Goal: Book appointment/travel/reservation

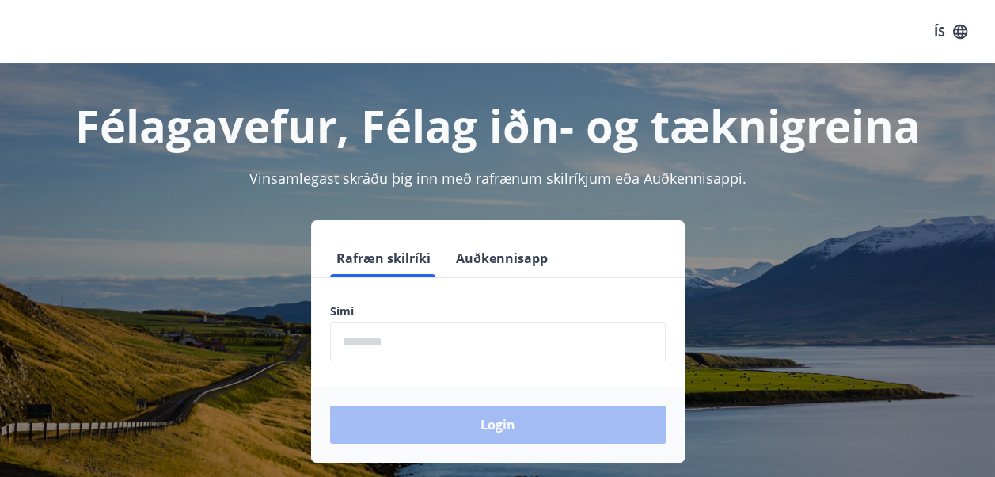
click at [477, 329] on input "phone" at bounding box center [498, 341] width 336 height 39
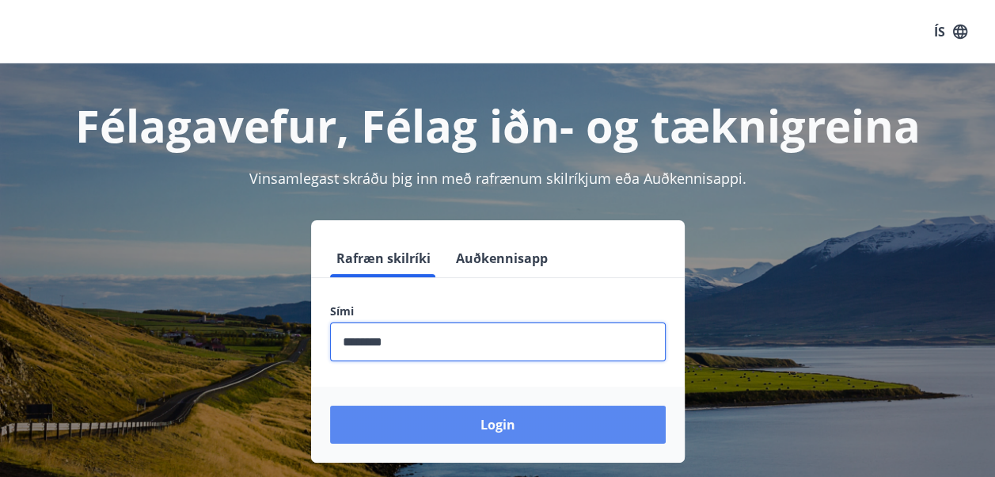
type input "********"
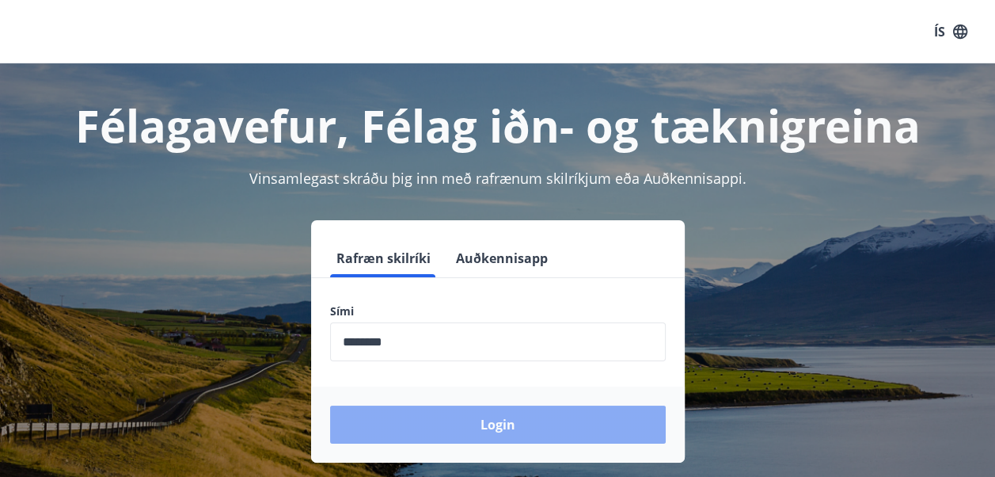
click at [511, 416] on button "Login" at bounding box center [498, 424] width 336 height 38
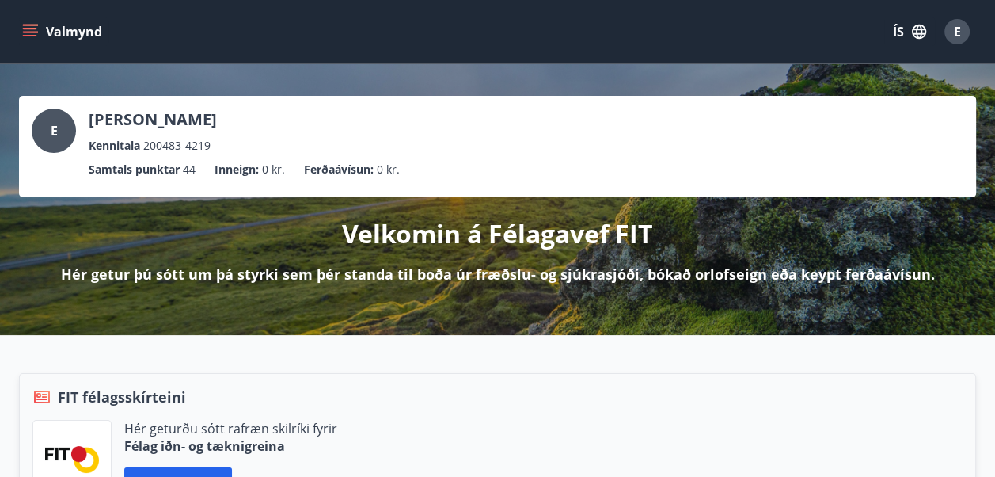
click at [25, 18] on button "Valmynd" at bounding box center [63, 31] width 89 height 29
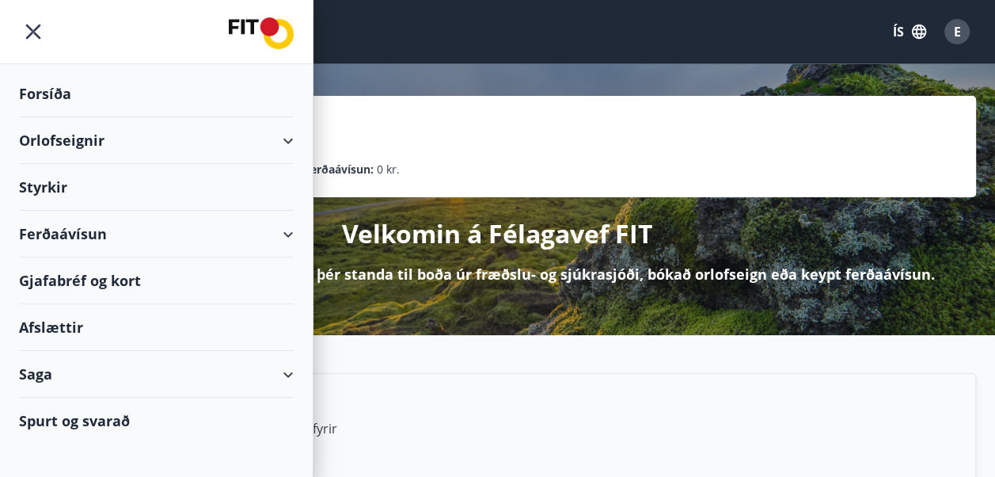
click at [76, 139] on div "Orlofseignir" at bounding box center [156, 140] width 275 height 47
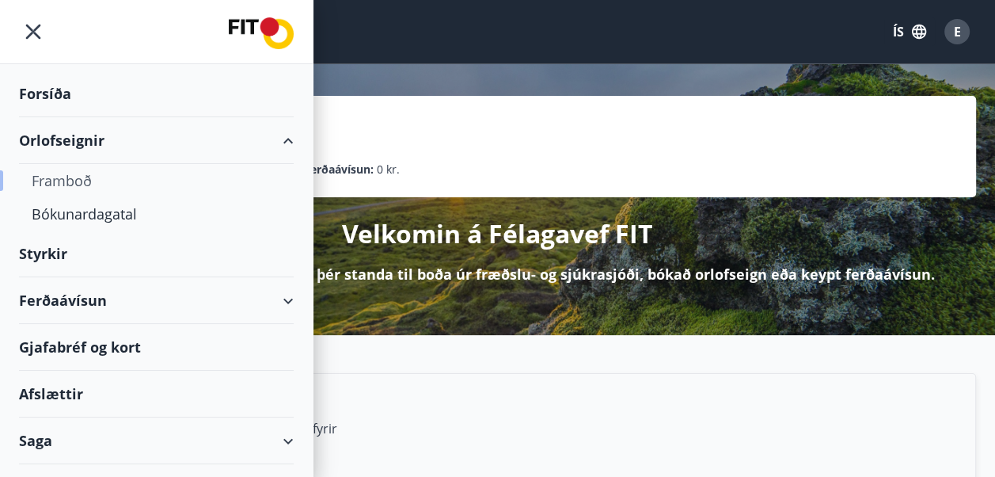
click at [86, 181] on div "Framboð" at bounding box center [156, 180] width 249 height 33
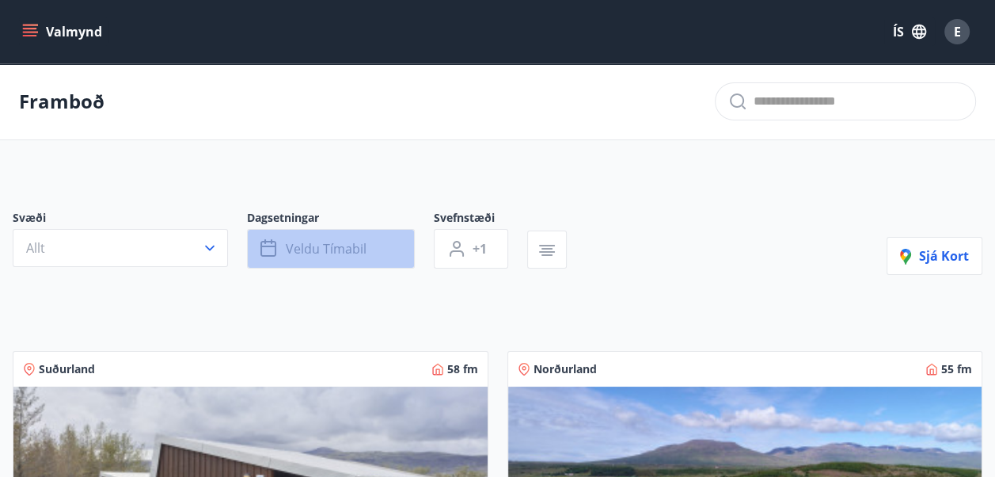
click at [320, 250] on span "Veldu tímabil" at bounding box center [326, 248] width 81 height 17
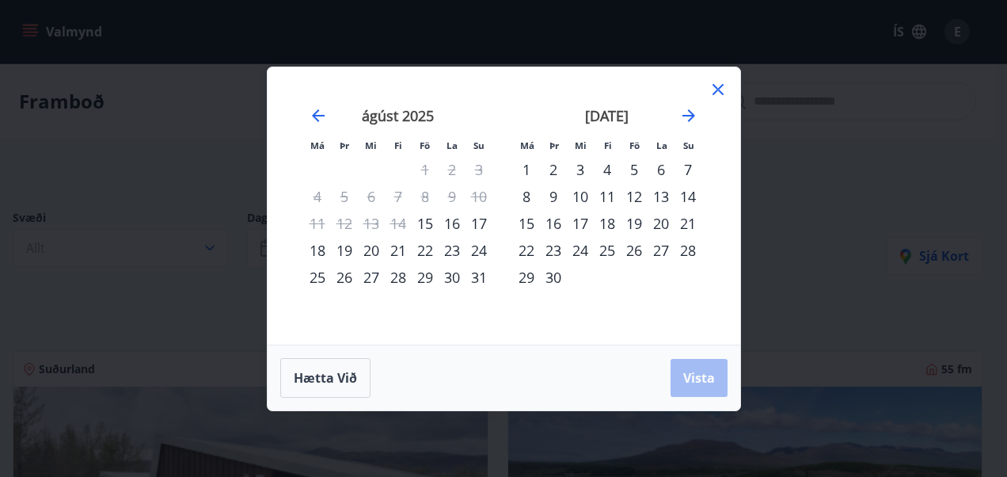
click at [529, 166] on div "1" at bounding box center [526, 169] width 27 height 27
click at [551, 279] on div "30" at bounding box center [553, 277] width 27 height 27
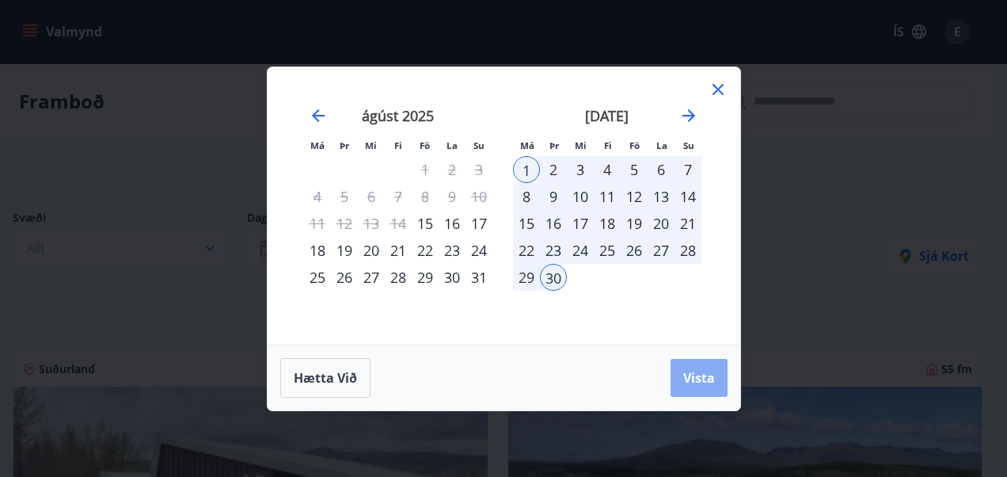
click at [686, 380] on span "Vista" at bounding box center [699, 377] width 32 height 17
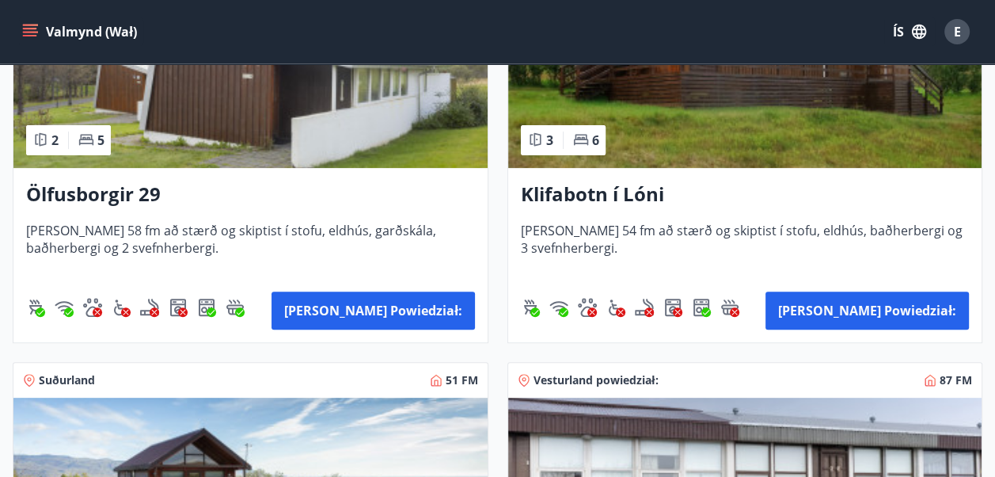
scroll to position [554, 0]
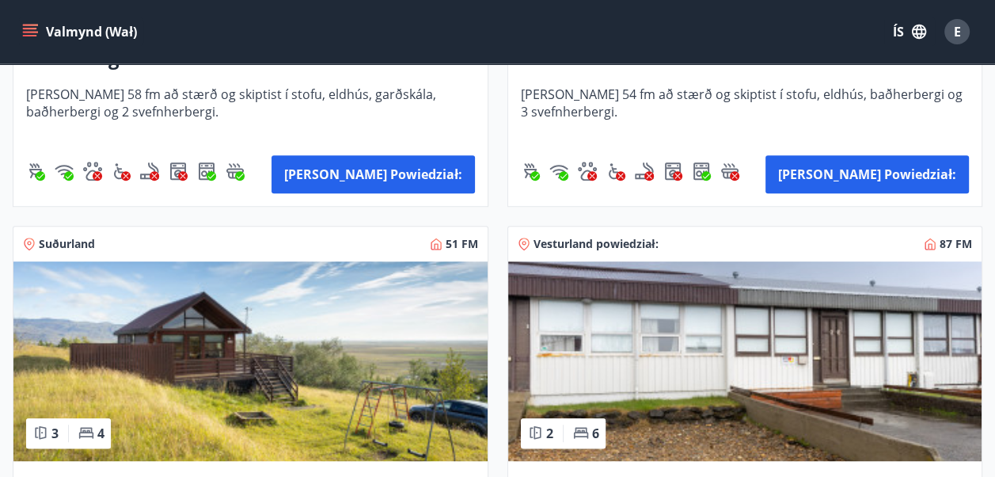
click at [310, 350] on img at bounding box center [250, 361] width 474 height 200
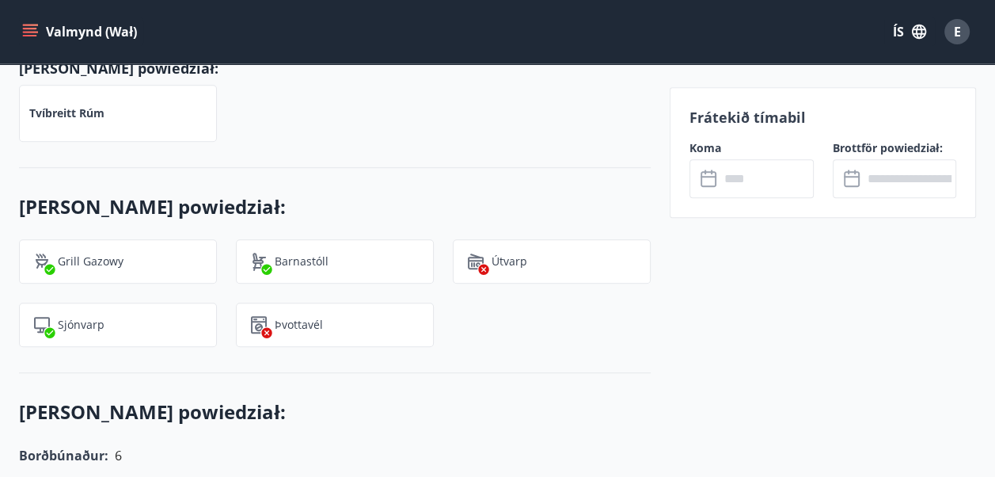
scroll to position [871, 0]
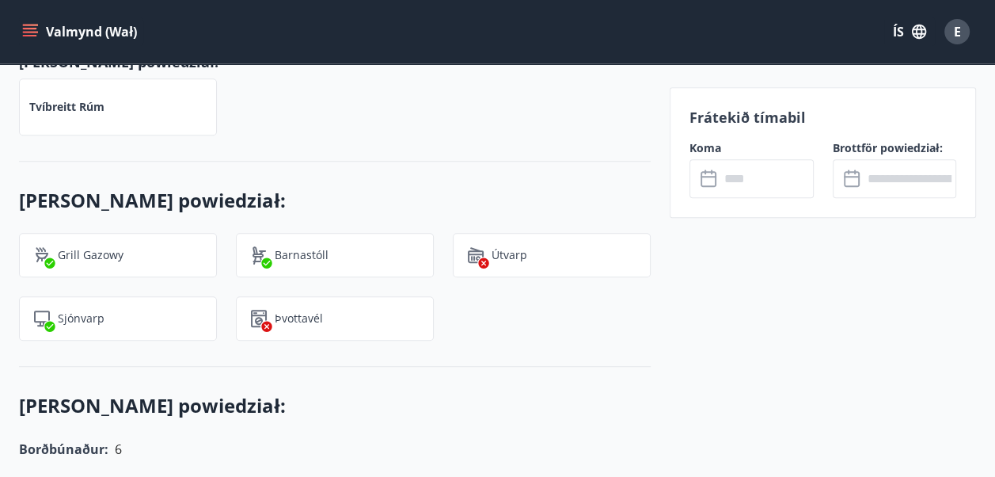
click at [707, 182] on icon at bounding box center [710, 178] width 19 height 19
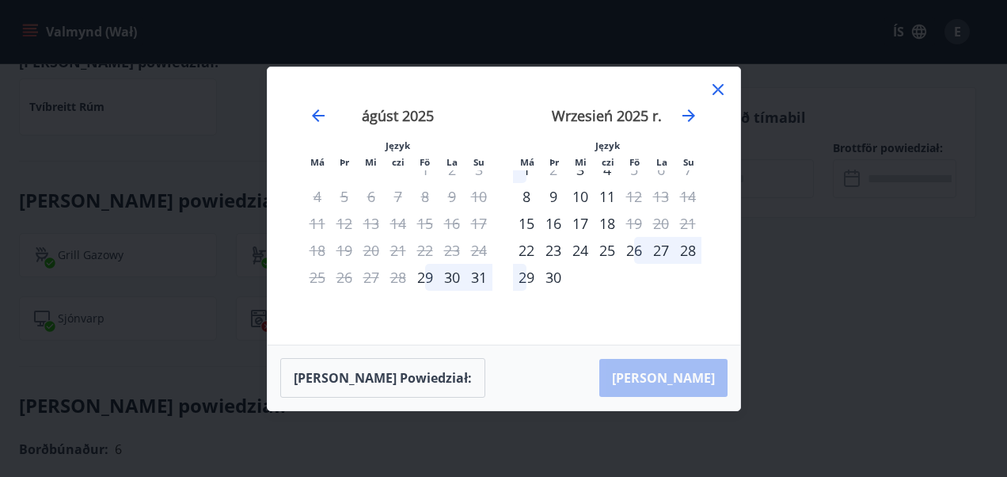
drag, startPoint x: 717, startPoint y: 92, endPoint x: 708, endPoint y: 93, distance: 8.9
click at [716, 92] on icon at bounding box center [718, 89] width 19 height 19
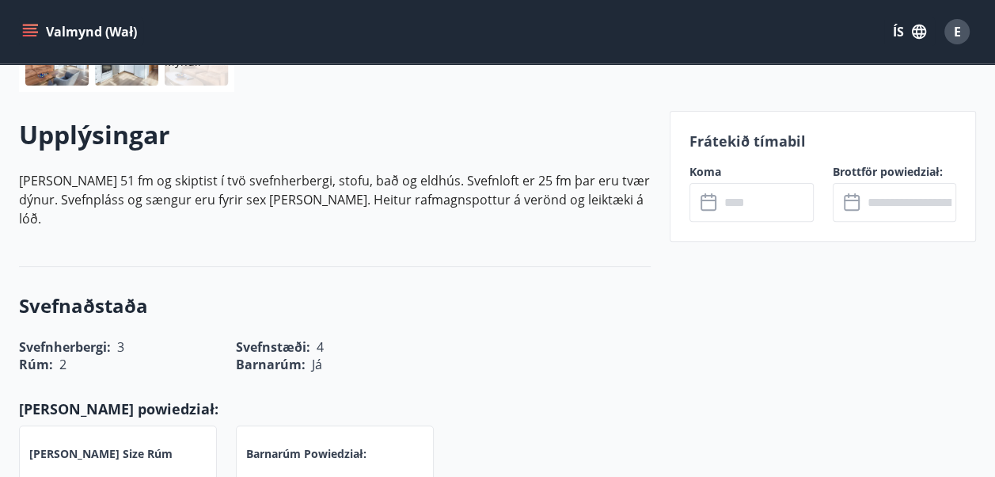
scroll to position [238, 0]
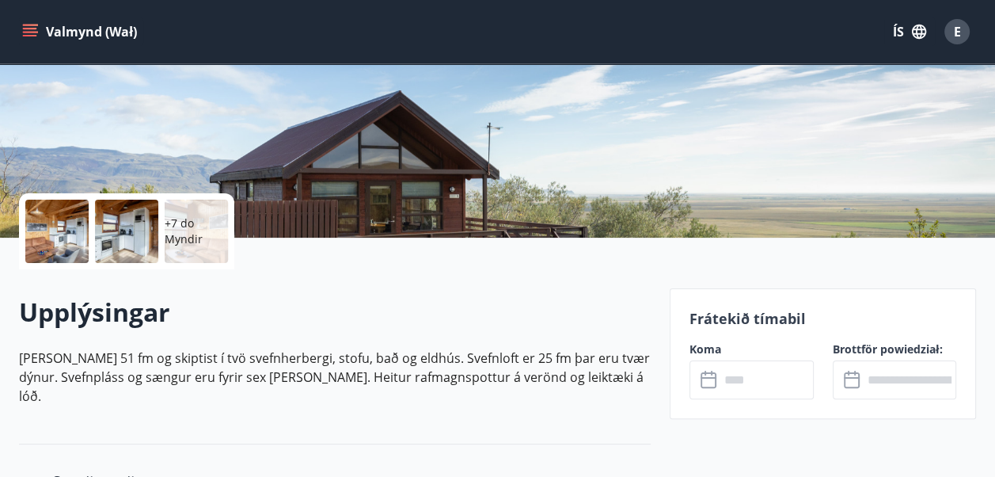
click at [32, 30] on icon "menu" at bounding box center [30, 32] width 16 height 16
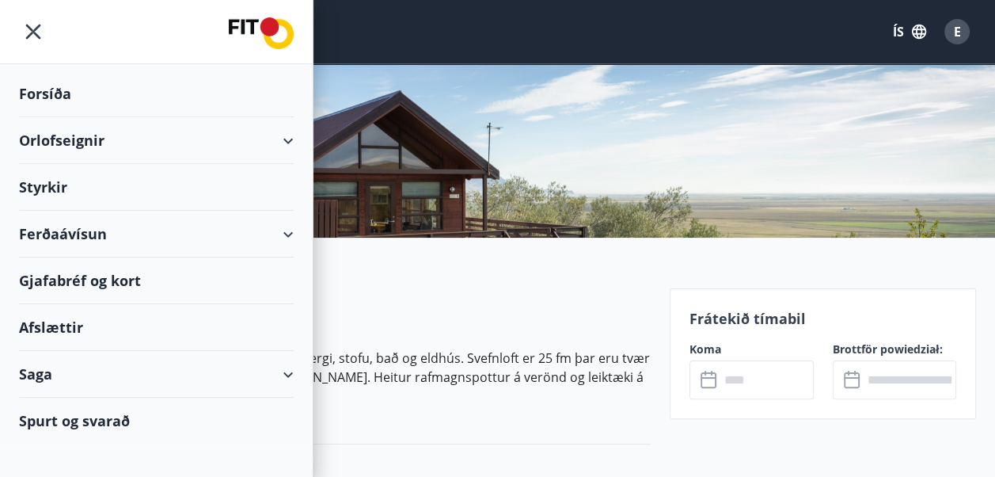
click at [114, 131] on div "Orlofseignir" at bounding box center [156, 140] width 275 height 47
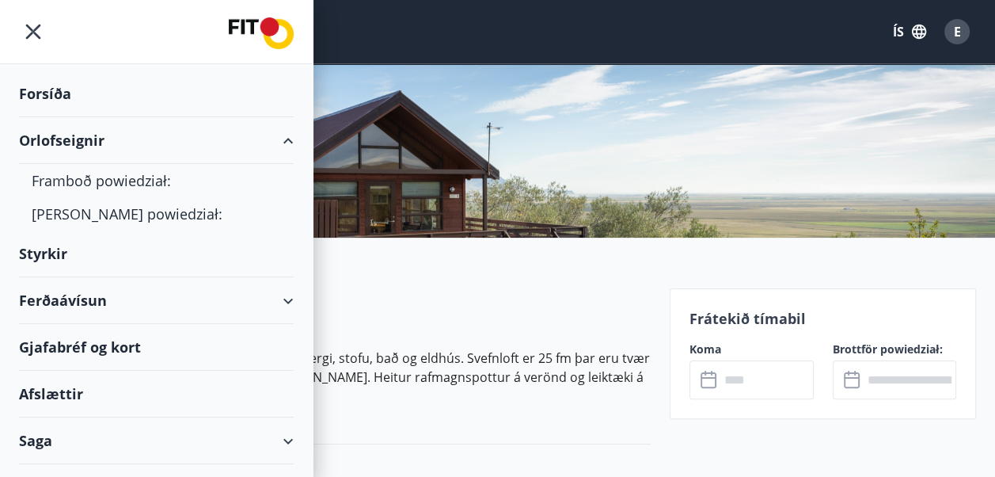
click at [456, 37] on div "Valmynd (Wał) ÍS E" at bounding box center [497, 32] width 957 height 38
